Goal: Task Accomplishment & Management: Manage account settings

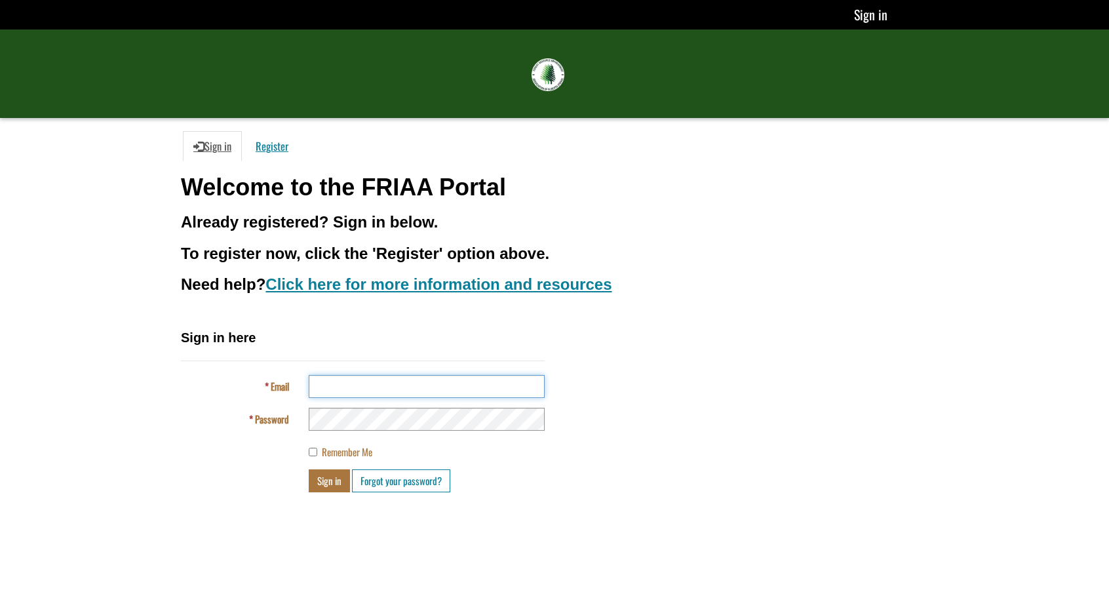
type input "**********"
click at [329, 479] on button "Sign in" at bounding box center [329, 480] width 41 height 23
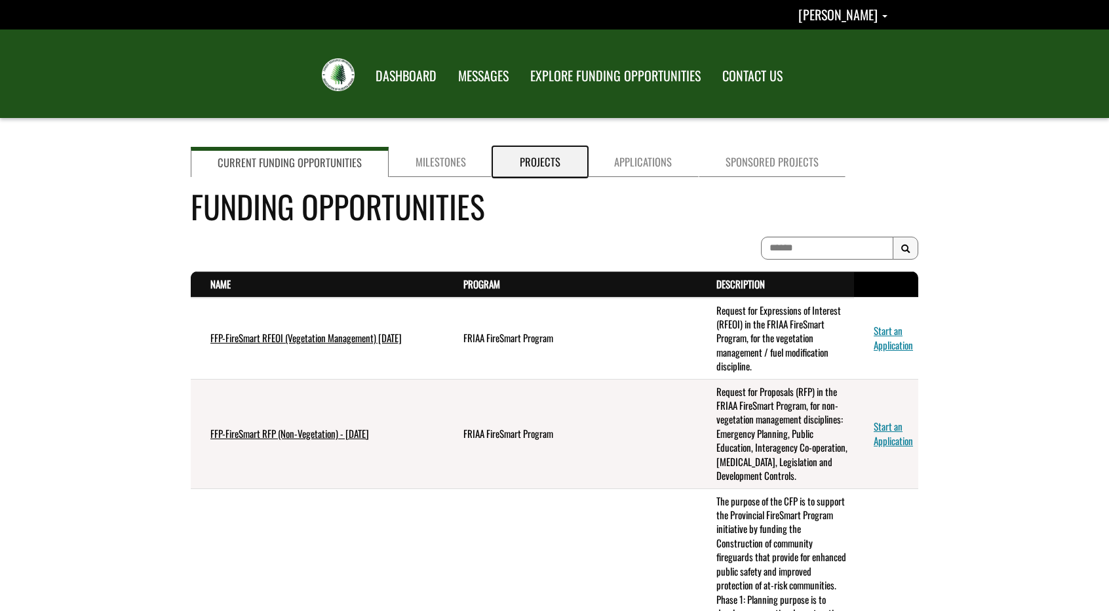
click at [519, 161] on link "Projects" at bounding box center [540, 162] width 94 height 30
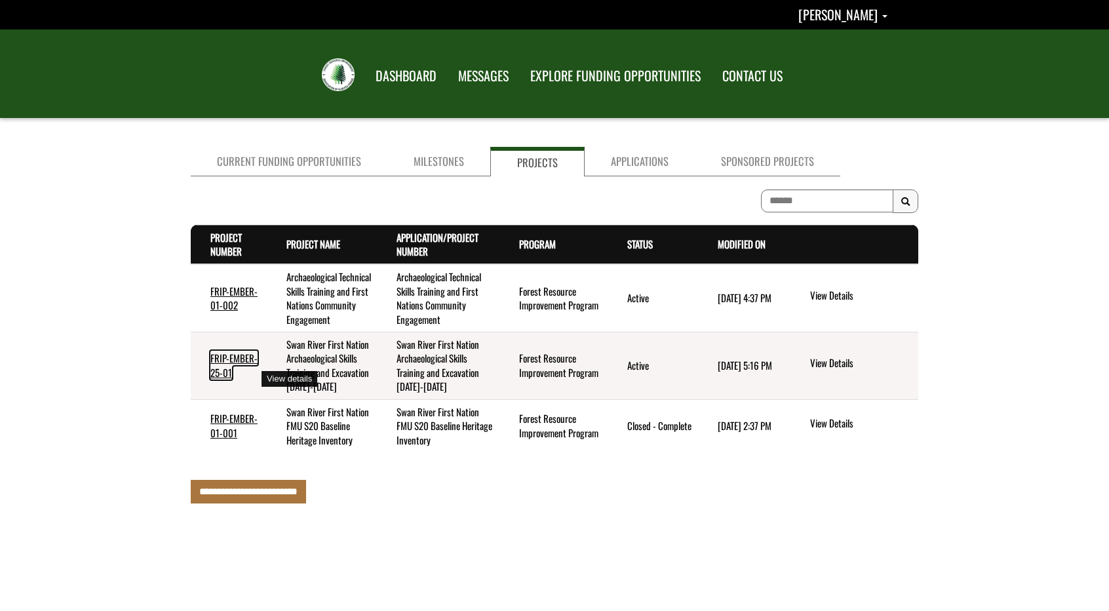
click at [241, 368] on link "FRIP-EMBER-25-01" at bounding box center [233, 365] width 47 height 28
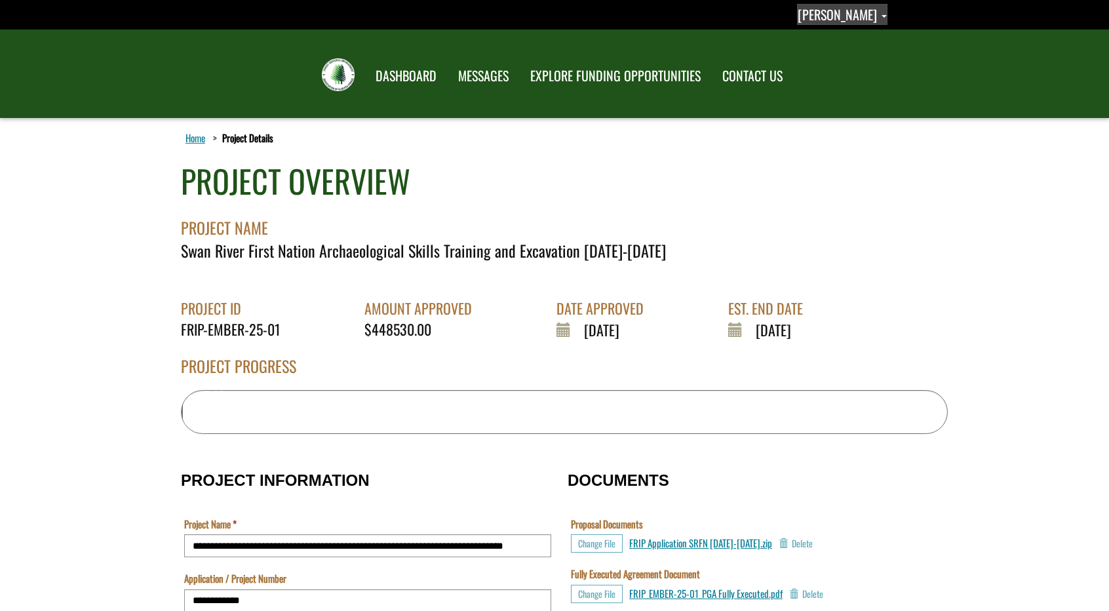
click at [835, 12] on span "[PERSON_NAME]" at bounding box center [837, 15] width 79 height 20
click at [805, 65] on link "Sign out" at bounding box center [836, 69] width 102 height 18
